Goal: Navigation & Orientation: Find specific page/section

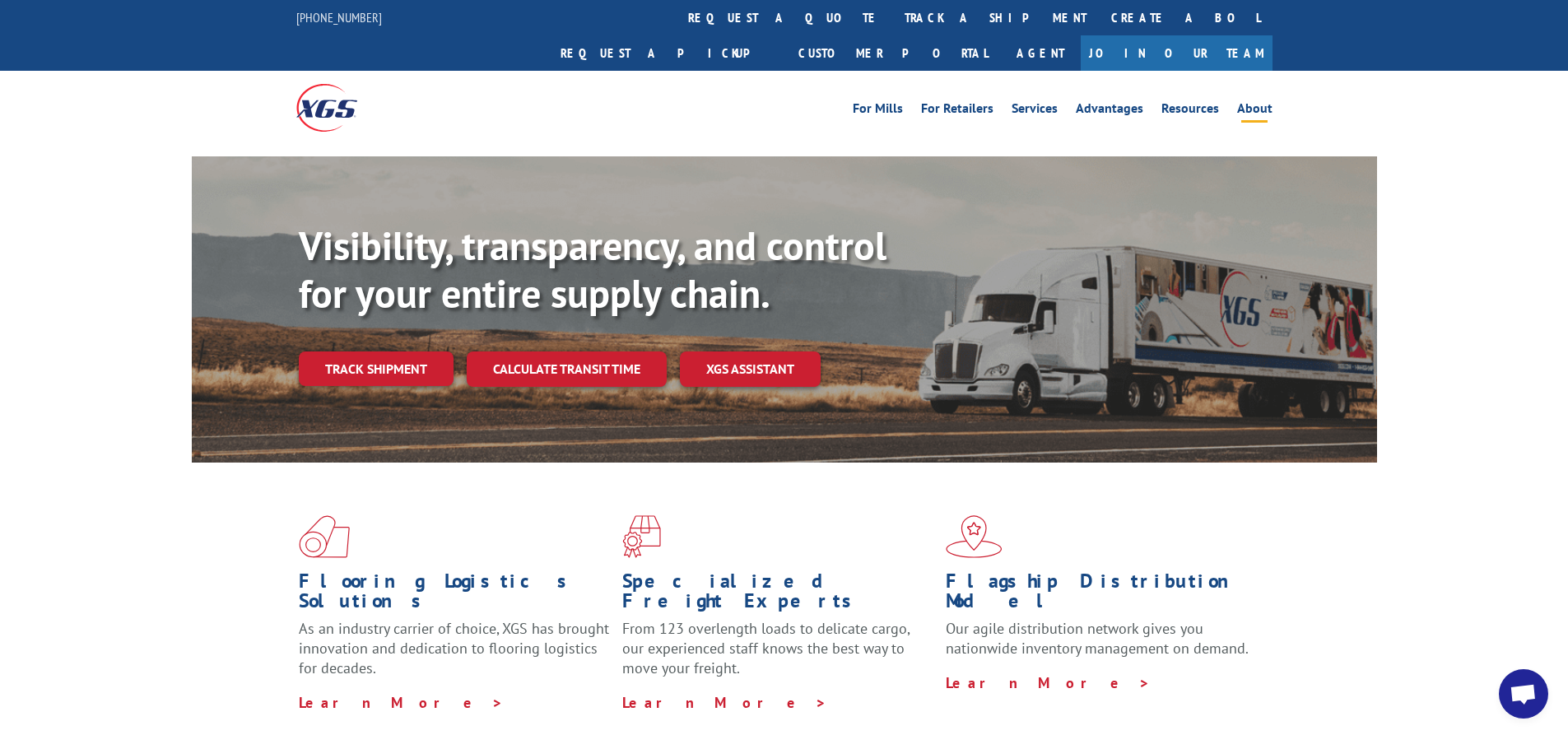
click at [1253, 102] on link "About" at bounding box center [1255, 111] width 36 height 18
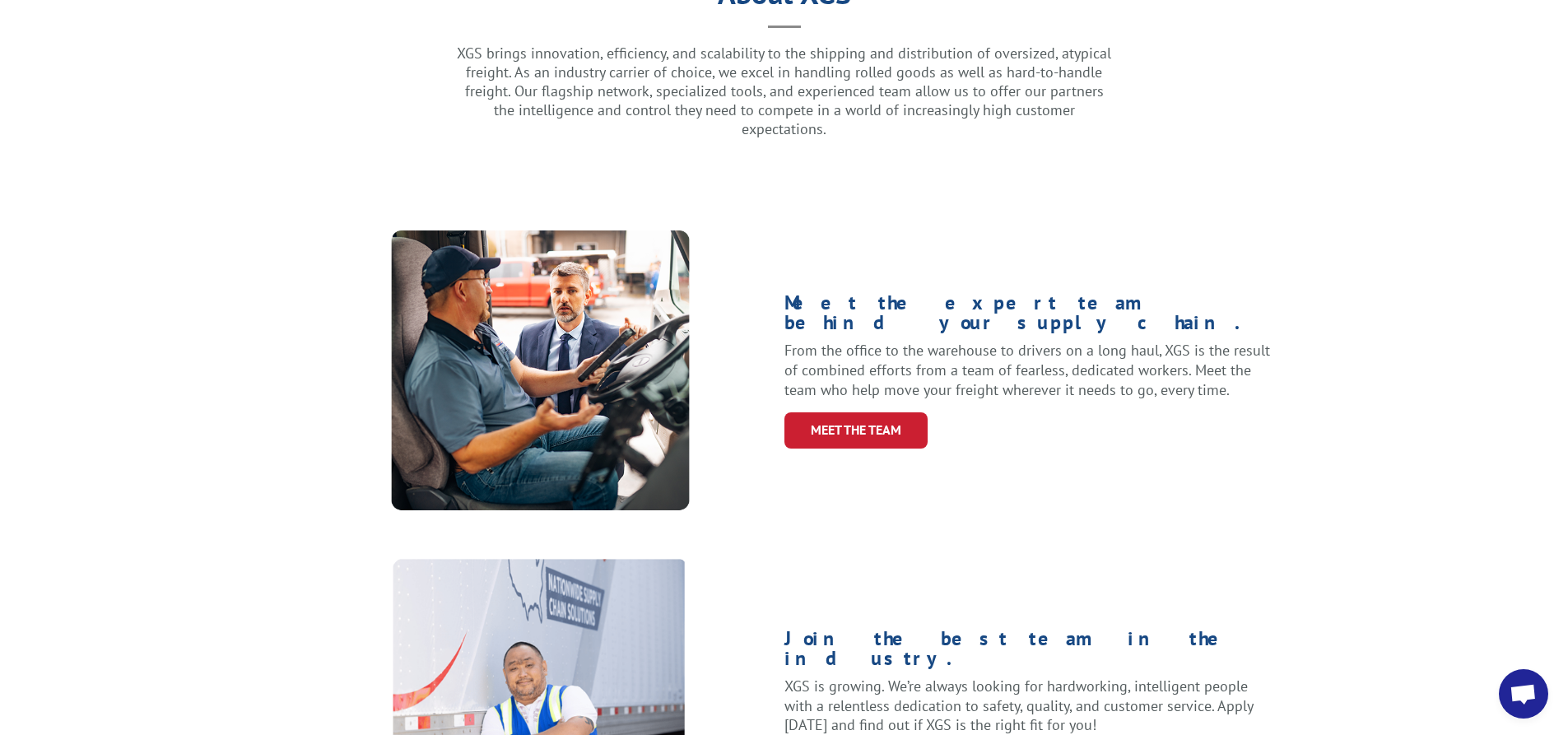
scroll to position [494, 0]
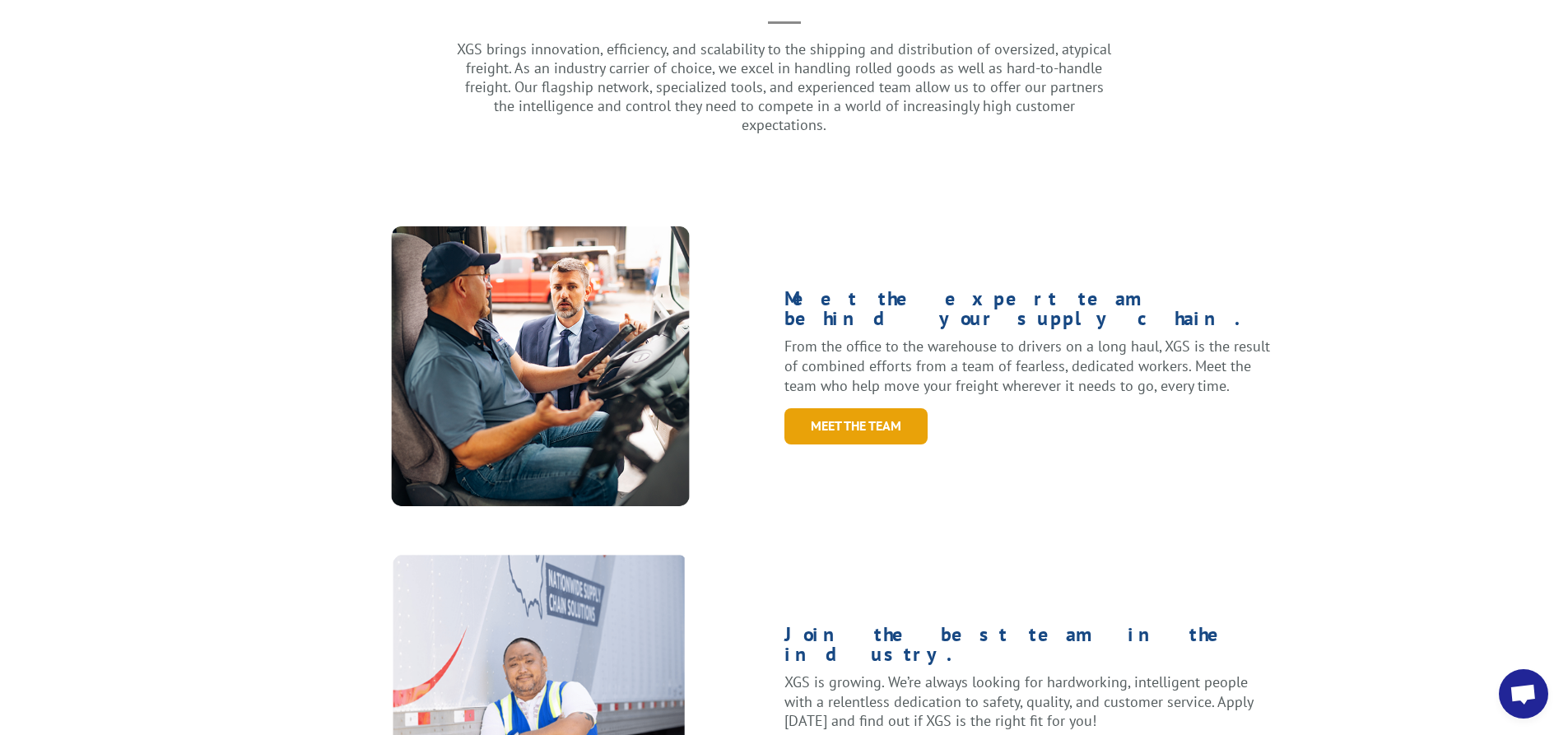
click at [846, 408] on link "Meet the Team" at bounding box center [856, 425] width 143 height 36
